Goal: Register for event/course: Sign up to attend an event or enroll in a course

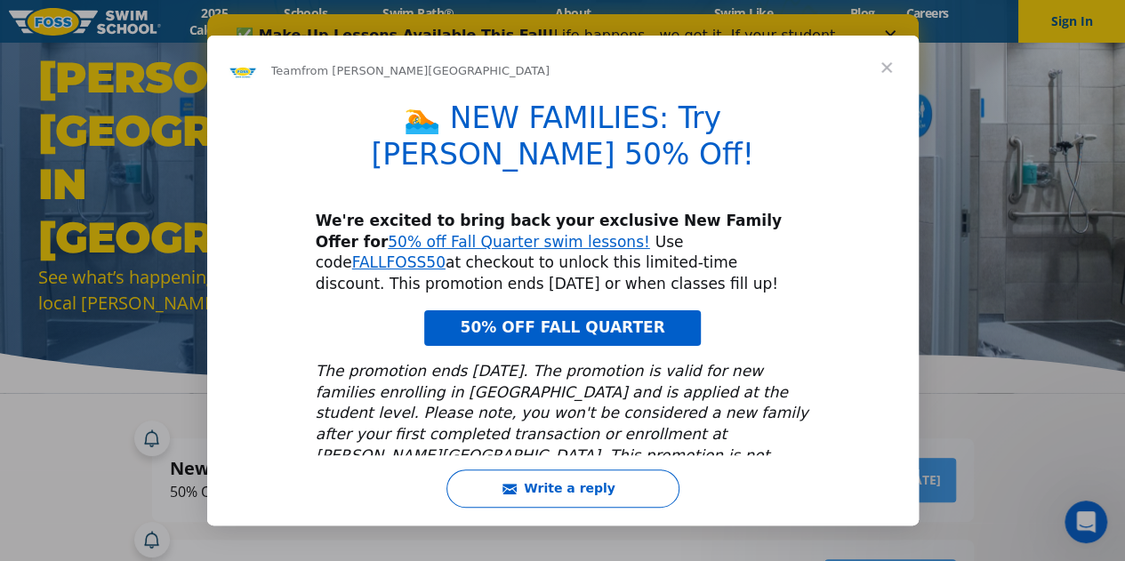
click at [883, 70] on span "Close" at bounding box center [887, 68] width 64 height 64
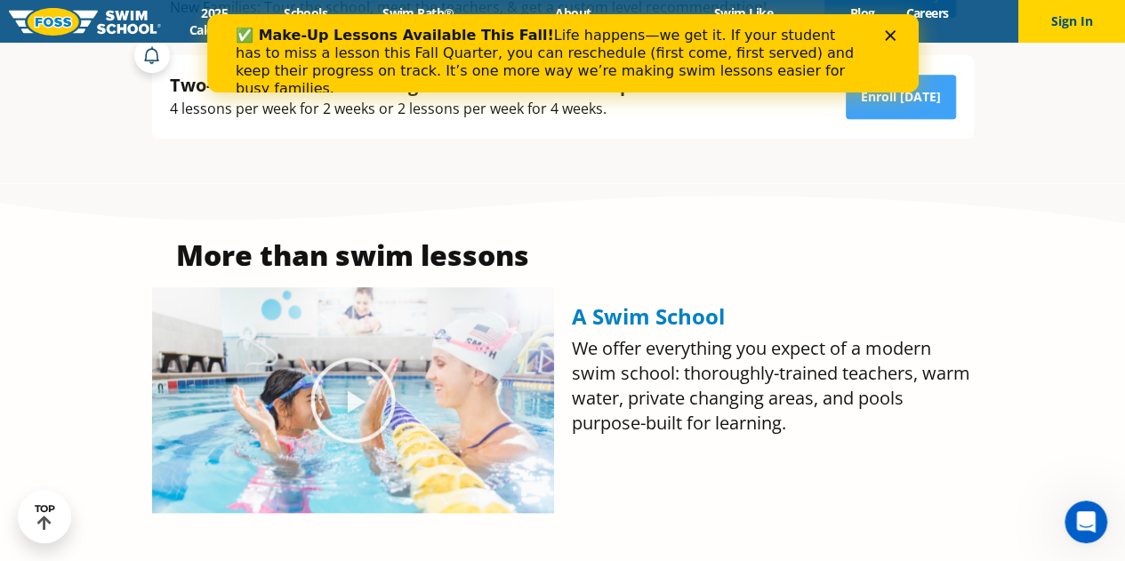
scroll to position [592, 0]
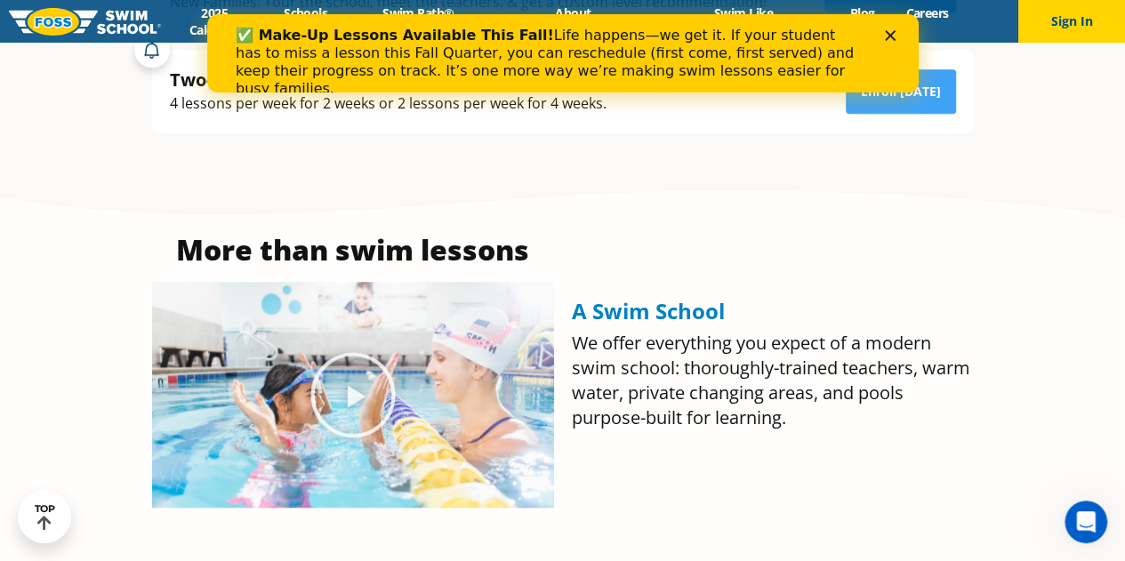
click at [895, 36] on div "Close" at bounding box center [893, 35] width 18 height 11
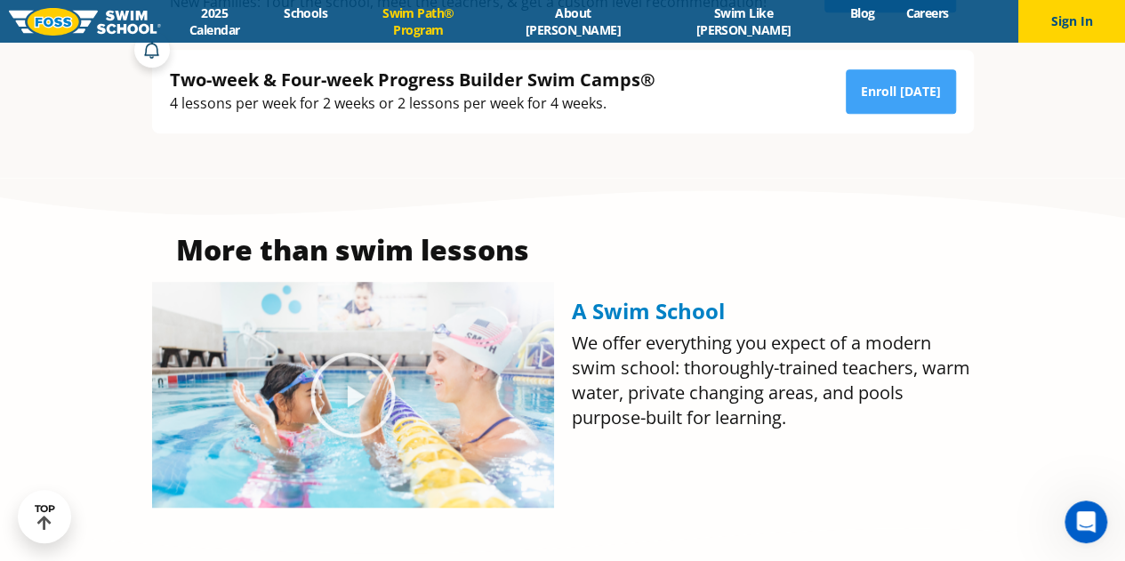
click at [436, 15] on link "Swim Path® Program" at bounding box center [418, 21] width 150 height 34
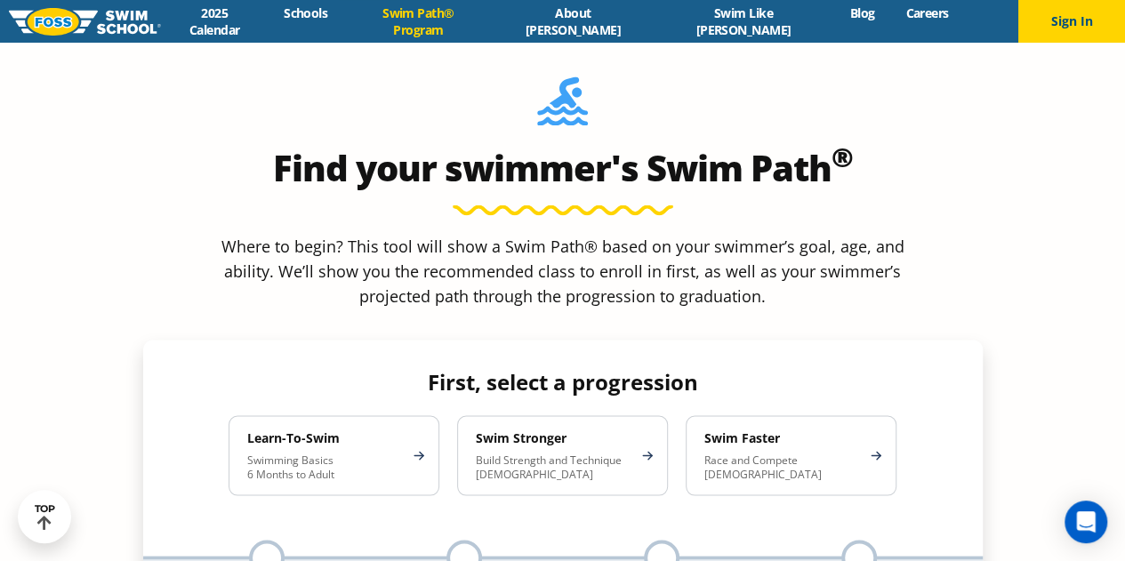
scroll to position [1517, 0]
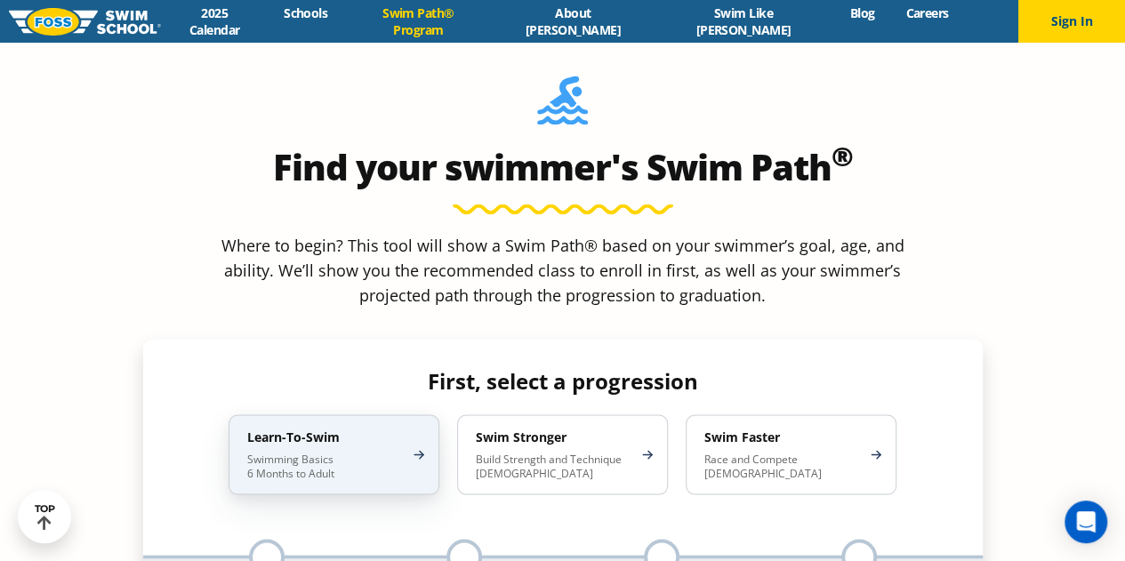
click at [350, 429] on h4 "Learn-To-Swim" at bounding box center [325, 437] width 156 height 16
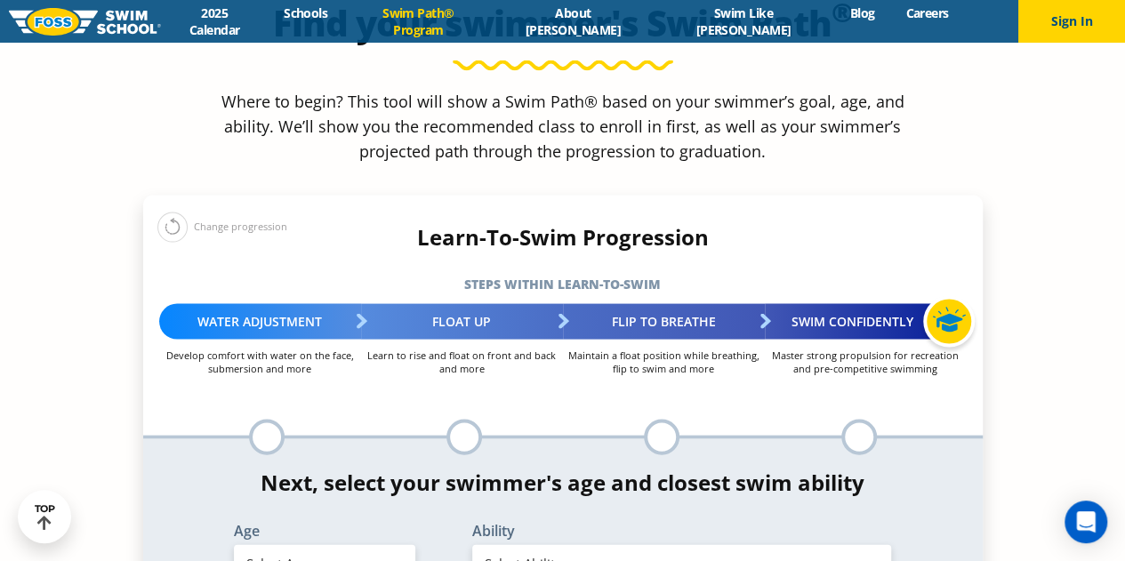
scroll to position [1663, 0]
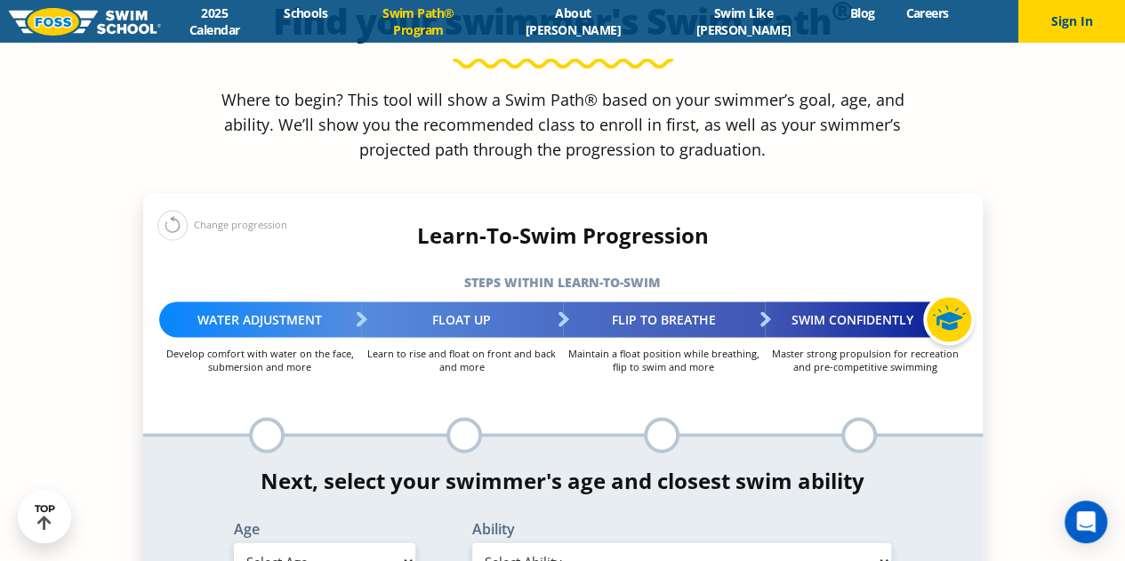
click at [377, 543] on select "Select Age 6 months - 1 year 1 year 2 years 3 years 4 years 5 years 6 years 7 y…" at bounding box center [324, 561] width 181 height 37
select select "2-years"
click at [234, 543] on select "Select Age 6 months - 1 year 1 year 2 years 3 years 4 years 5 years 6 years 7 y…" at bounding box center [324, 561] width 181 height 37
click at [559, 543] on select "Select Ability First in-water experience Comfortable with water poured over the…" at bounding box center [682, 561] width 420 height 37
select select "2-years-comfortable-with-water-poured-over-face-eyes-and-ears-and-with-ears-in-…"
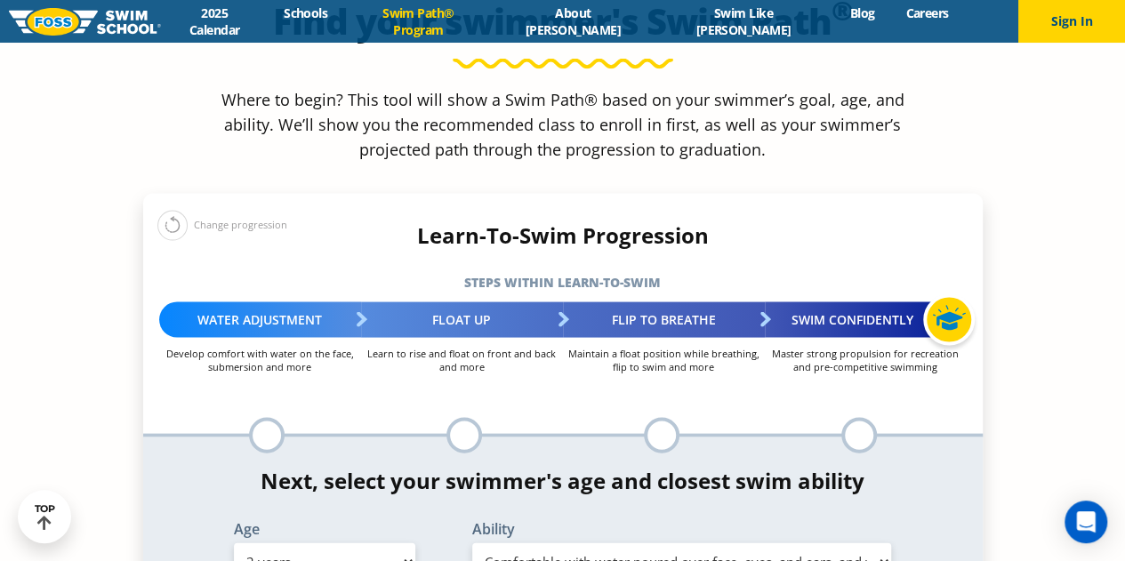
click at [472, 543] on select "Select Ability First in-water experience Comfortable with water poured over the…" at bounding box center [682, 561] width 420 height 37
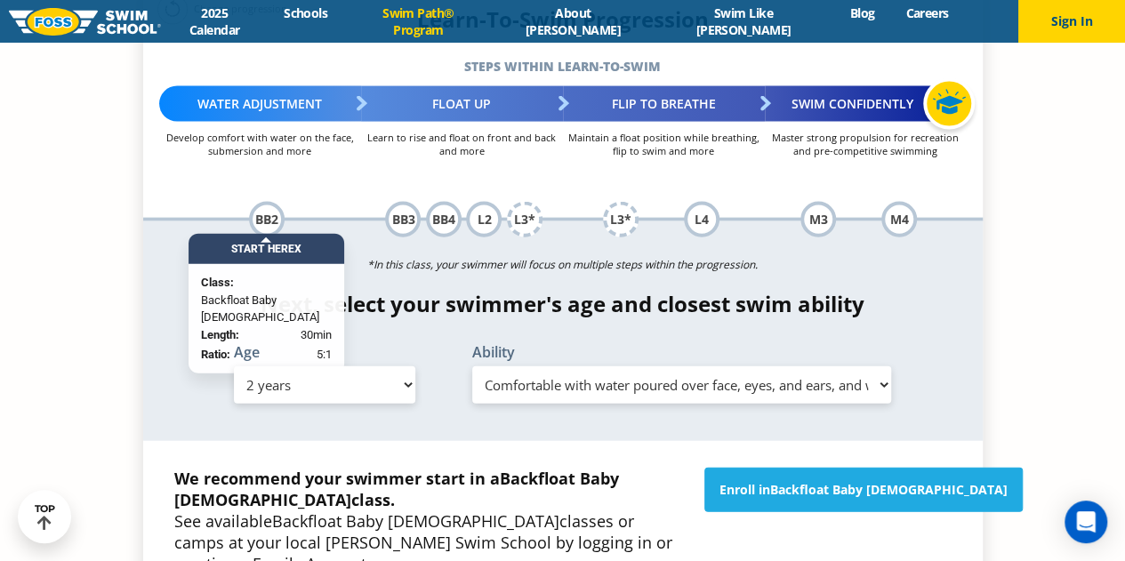
scroll to position [1888, 0]
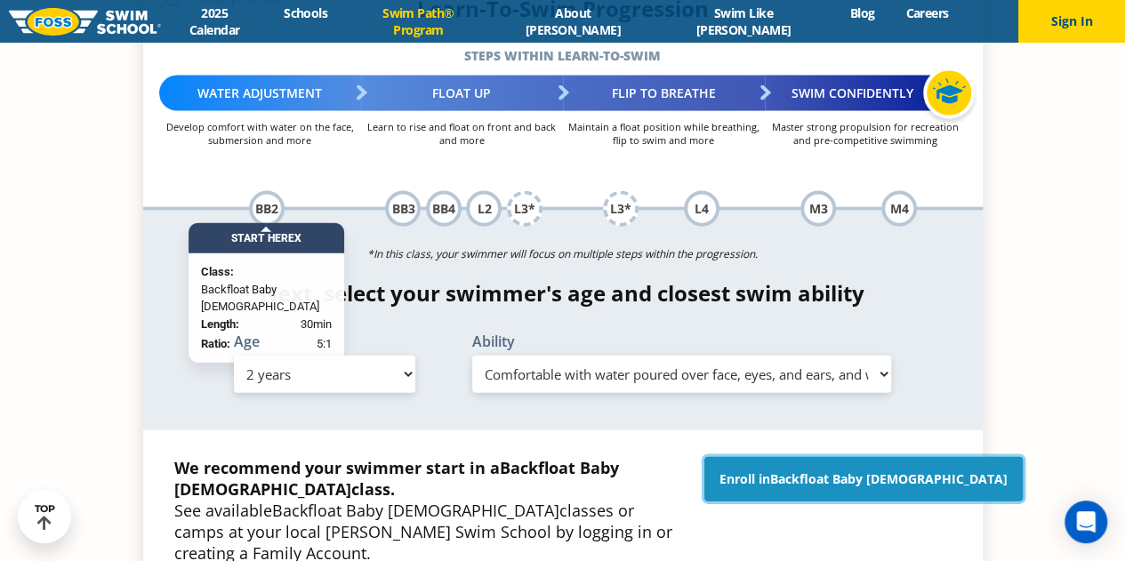
click at [815, 457] on link "Enroll in Backfloat Baby 2" at bounding box center [863, 479] width 318 height 44
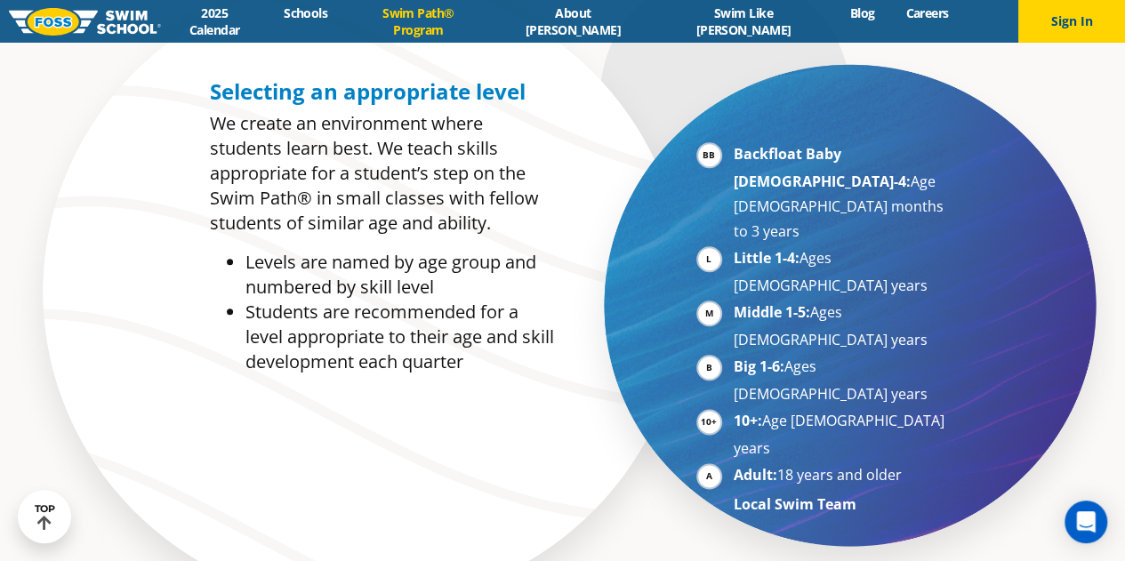
scroll to position [867, 0]
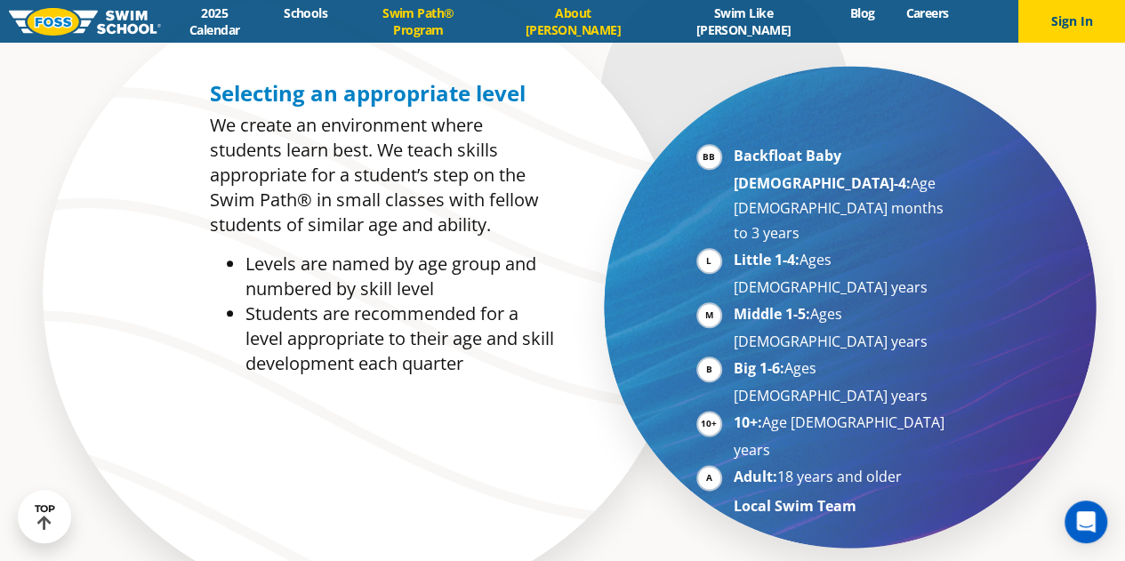
click at [585, 22] on link "About [PERSON_NAME]" at bounding box center [573, 21] width 159 height 34
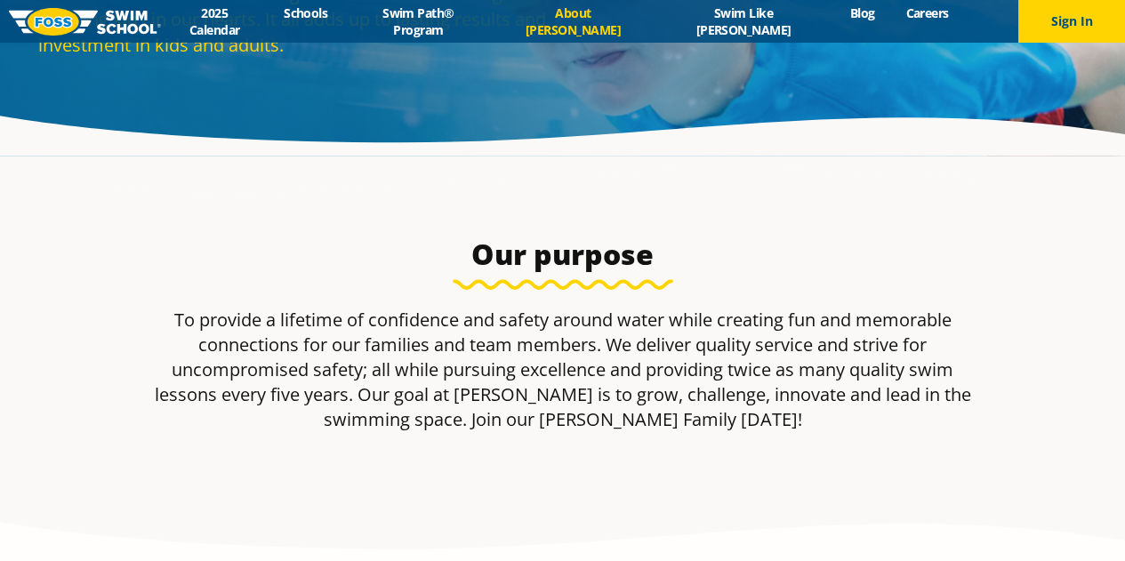
scroll to position [256, 0]
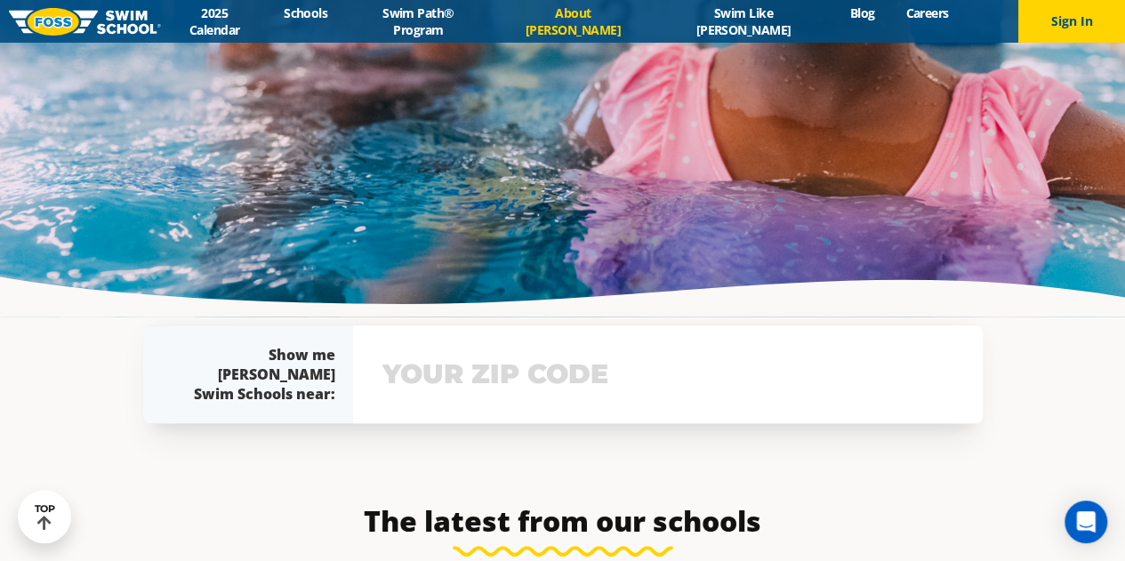
click at [495, 327] on div "View school & class schedule" at bounding box center [668, 375] width 630 height 98
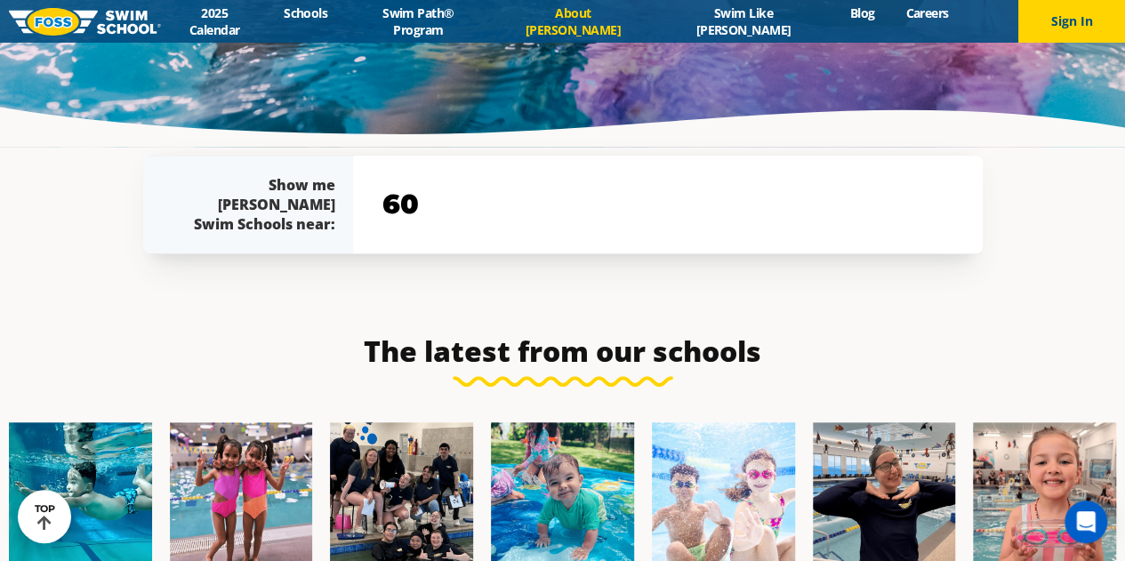
scroll to position [3904, 0]
type input "60546"
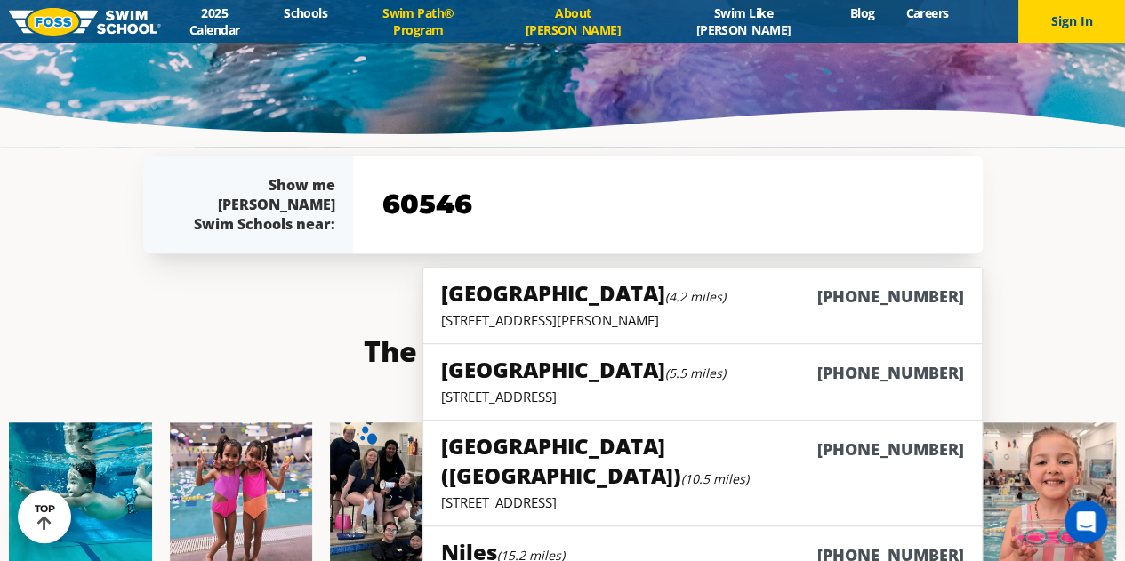
scroll to position [3929, 0]
click at [474, 20] on link "Swim Path® Program" at bounding box center [418, 21] width 150 height 34
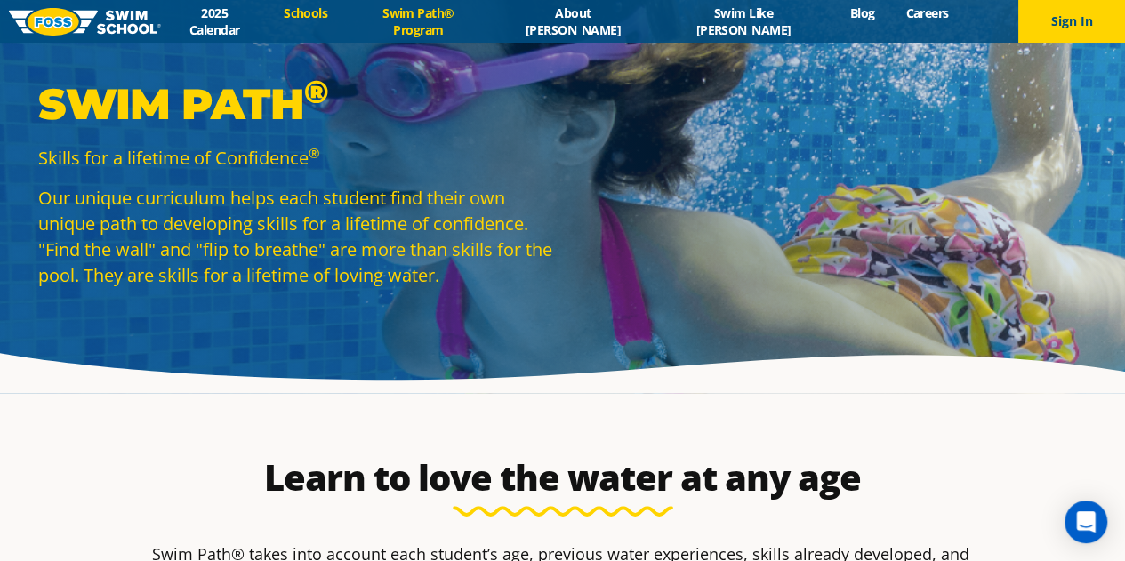
click at [343, 21] on link "Schools" at bounding box center [306, 12] width 75 height 17
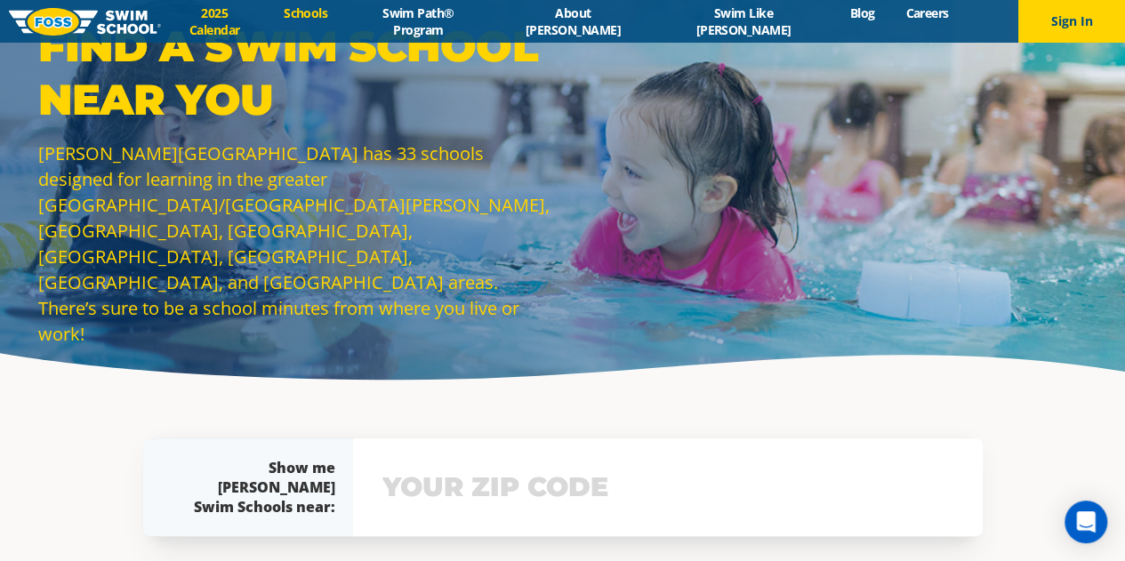
click at [269, 26] on link "2025 Calendar" at bounding box center [215, 21] width 108 height 34
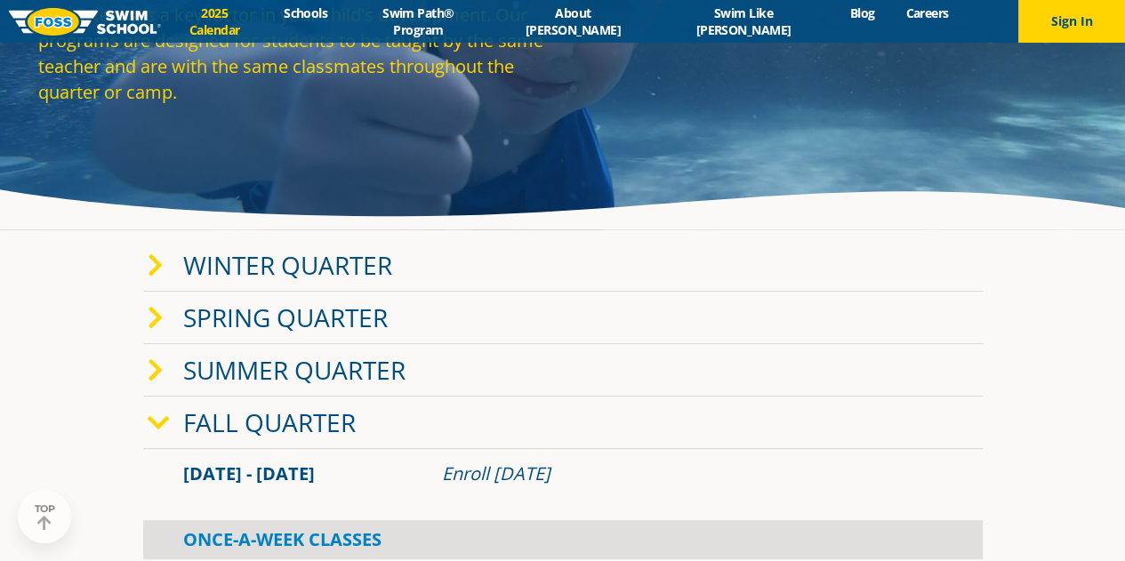
scroll to position [168, 0]
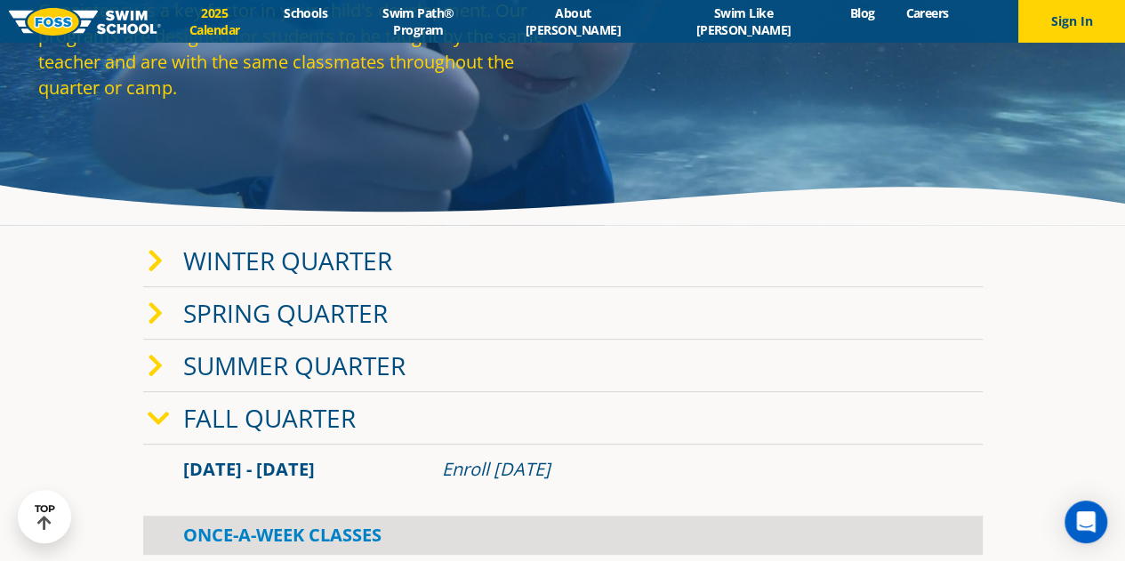
click at [321, 420] on link "Fall Quarter" at bounding box center [269, 418] width 173 height 34
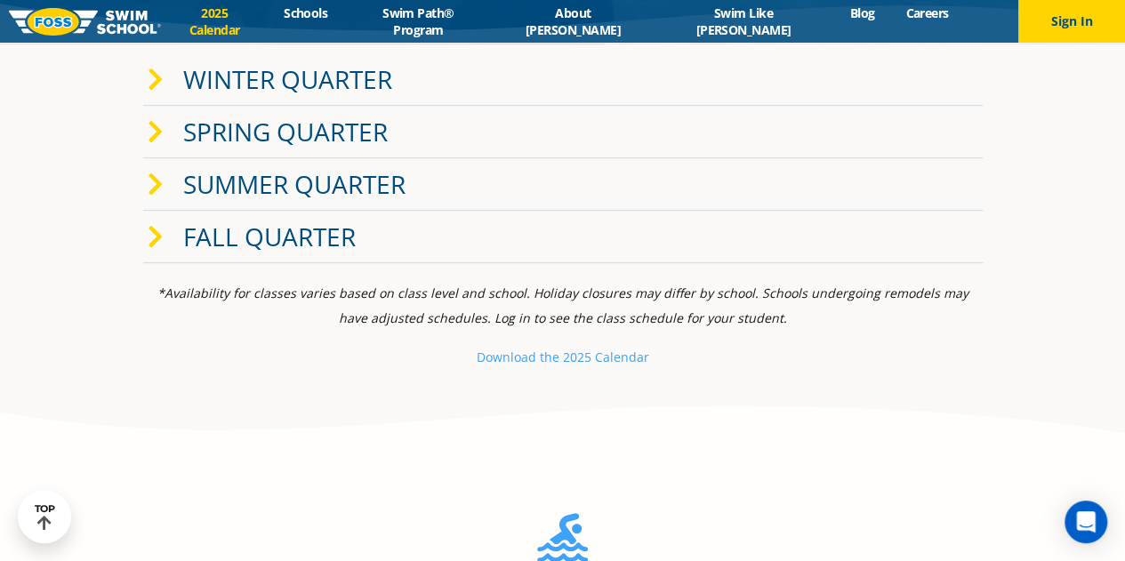
scroll to position [352, 0]
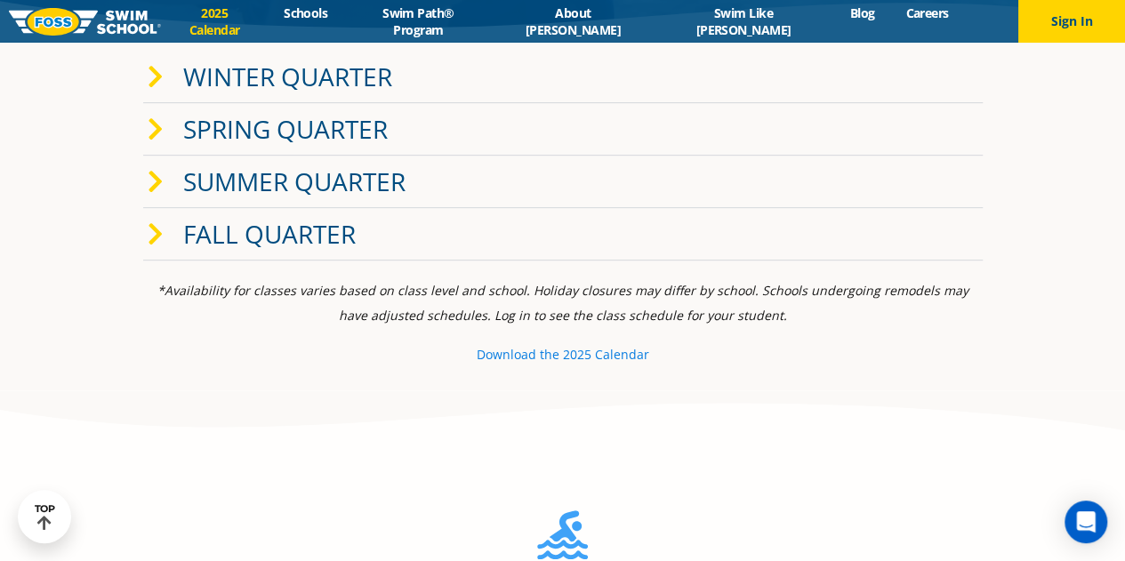
click at [555, 352] on small "e 2025 Calendar" at bounding box center [600, 354] width 97 height 17
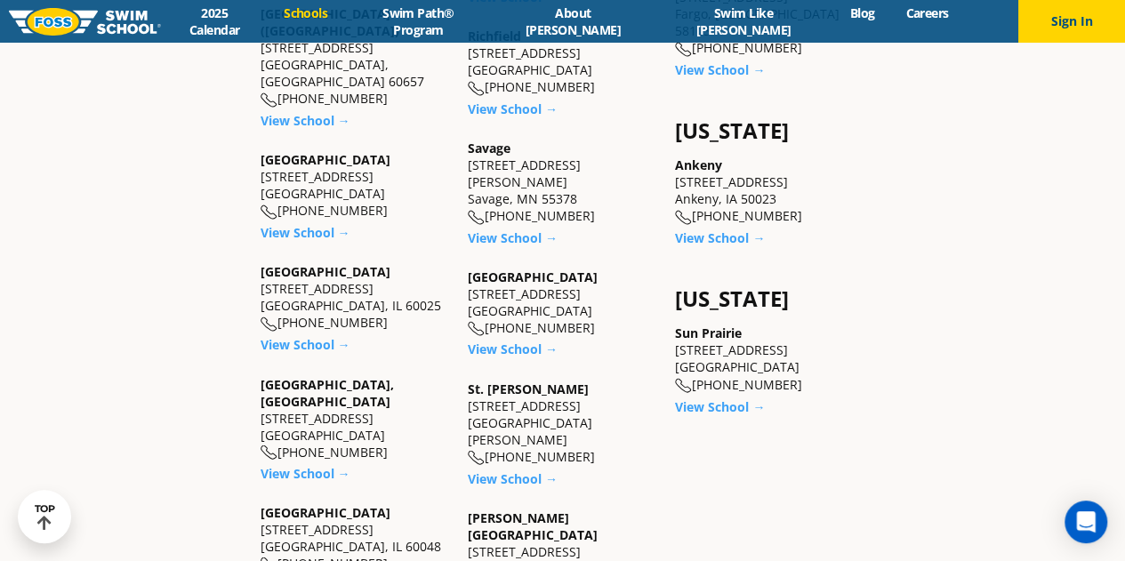
scroll to position [1307, 0]
